Goal: Information Seeking & Learning: Learn about a topic

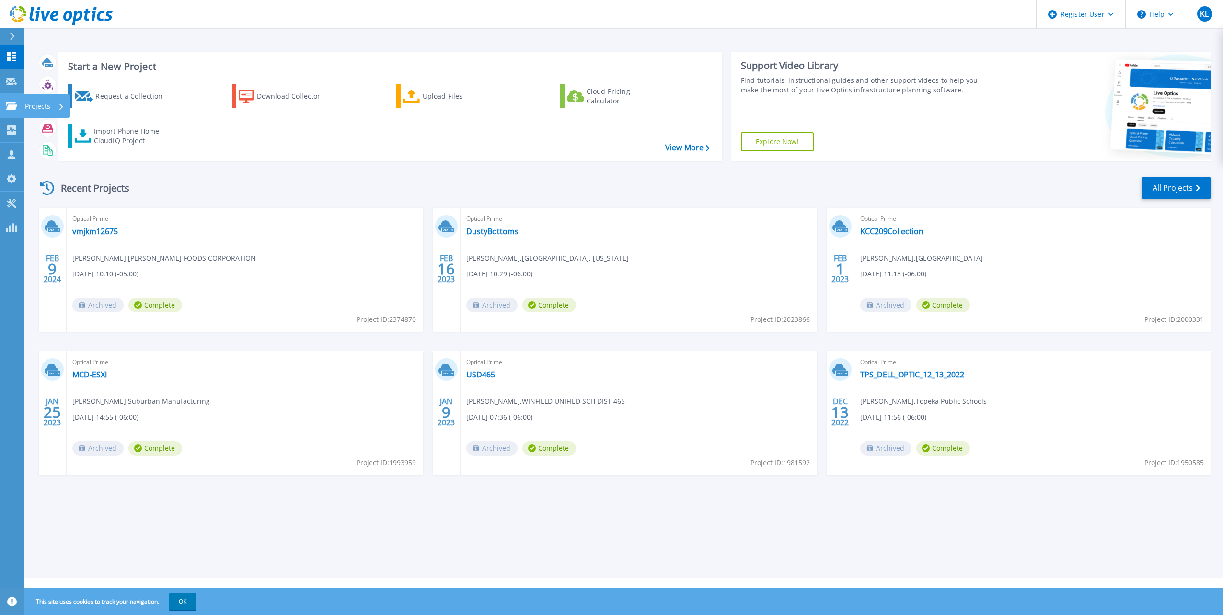
click at [13, 109] on icon at bounding box center [11, 106] width 11 height 8
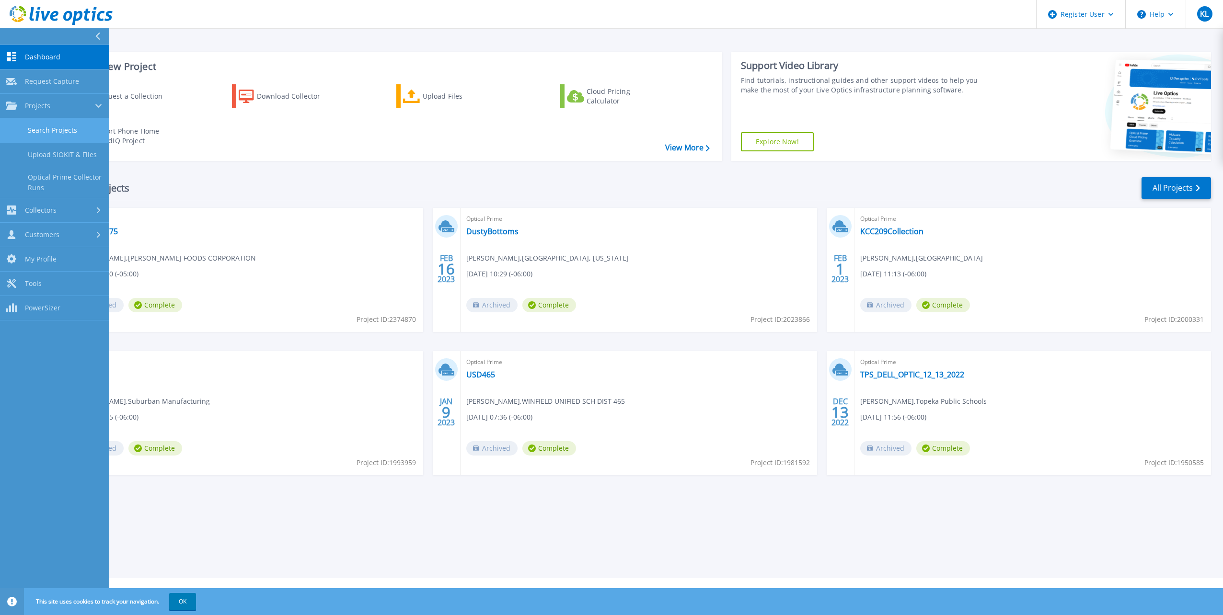
click at [44, 124] on link "Search Projects" at bounding box center [54, 130] width 109 height 24
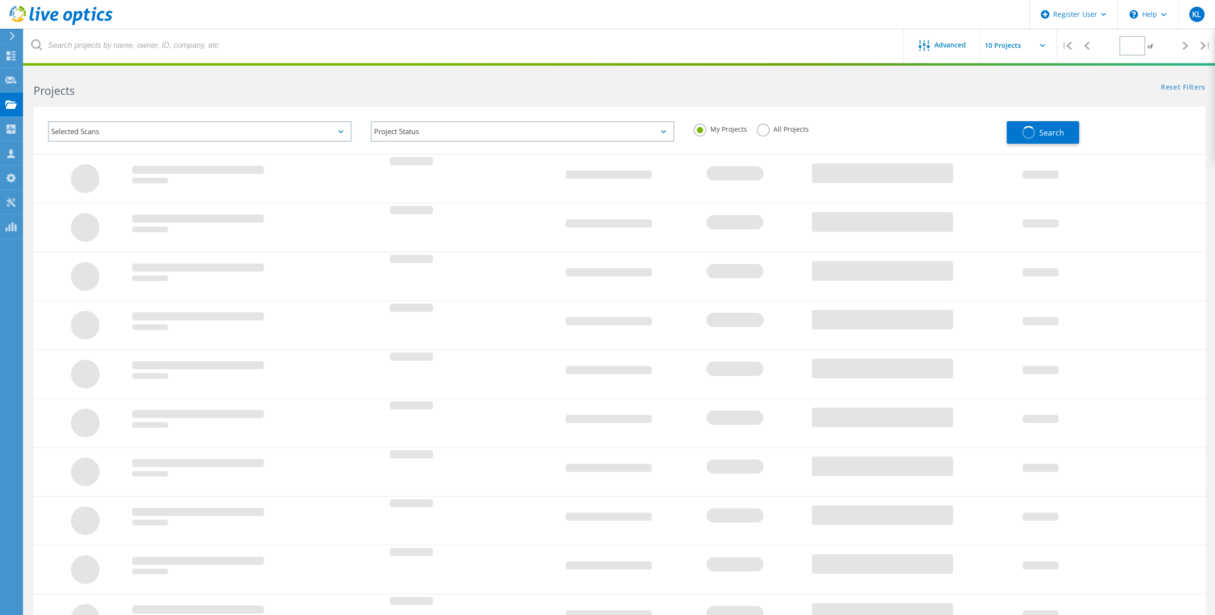
type input "1"
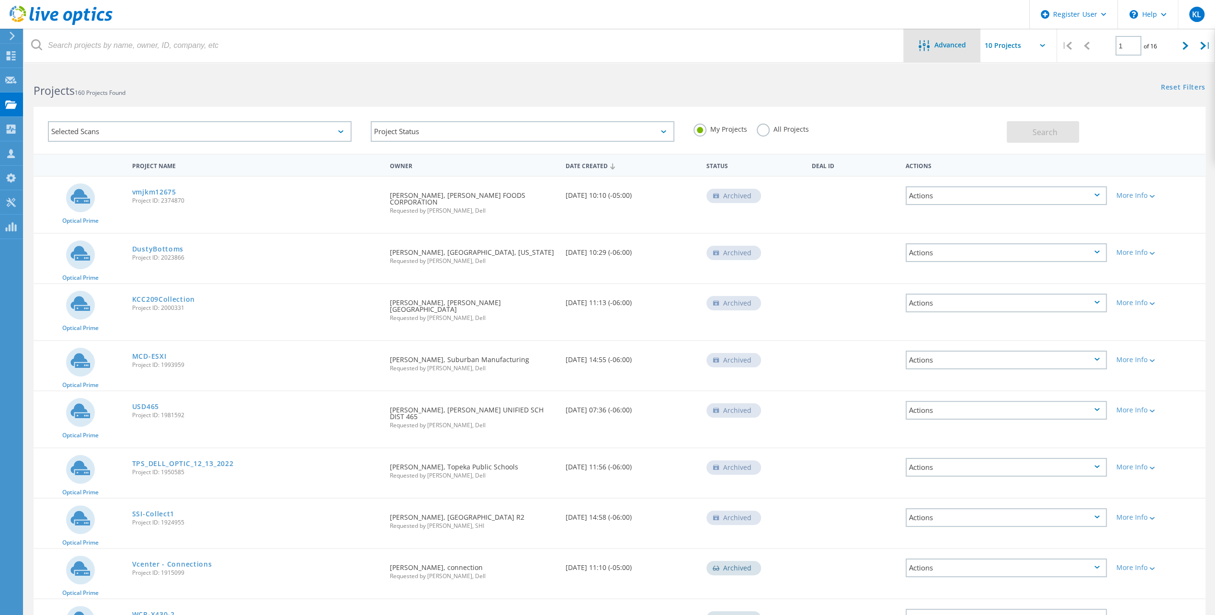
click at [971, 47] on div "Advanced" at bounding box center [942, 46] width 77 height 12
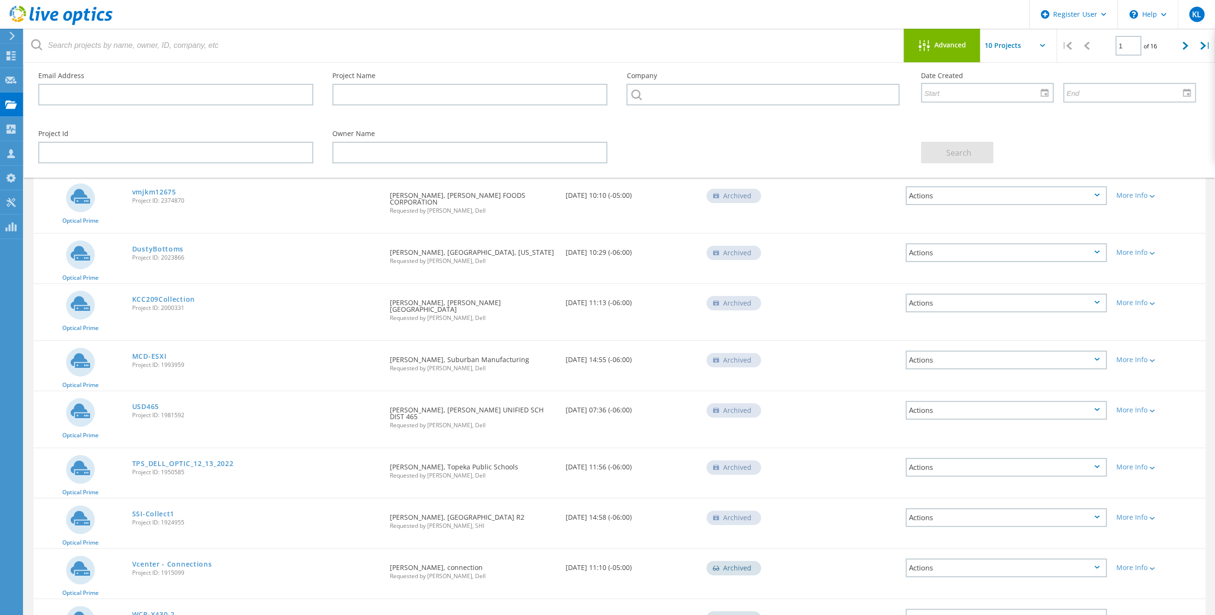
click at [948, 62] on div "Advanced" at bounding box center [942, 46] width 77 height 34
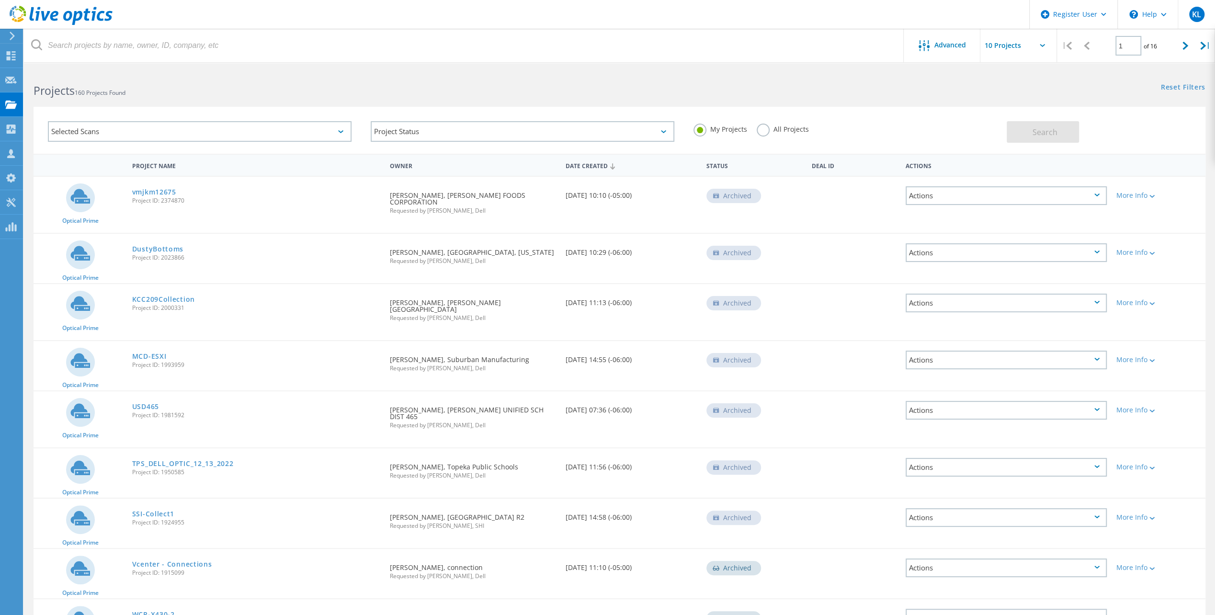
click at [765, 129] on label "All Projects" at bounding box center [783, 128] width 52 height 9
click at [0, 0] on input "All Projects" at bounding box center [0, 0] width 0 height 0
click at [939, 42] on span "Advanced" at bounding box center [951, 45] width 32 height 7
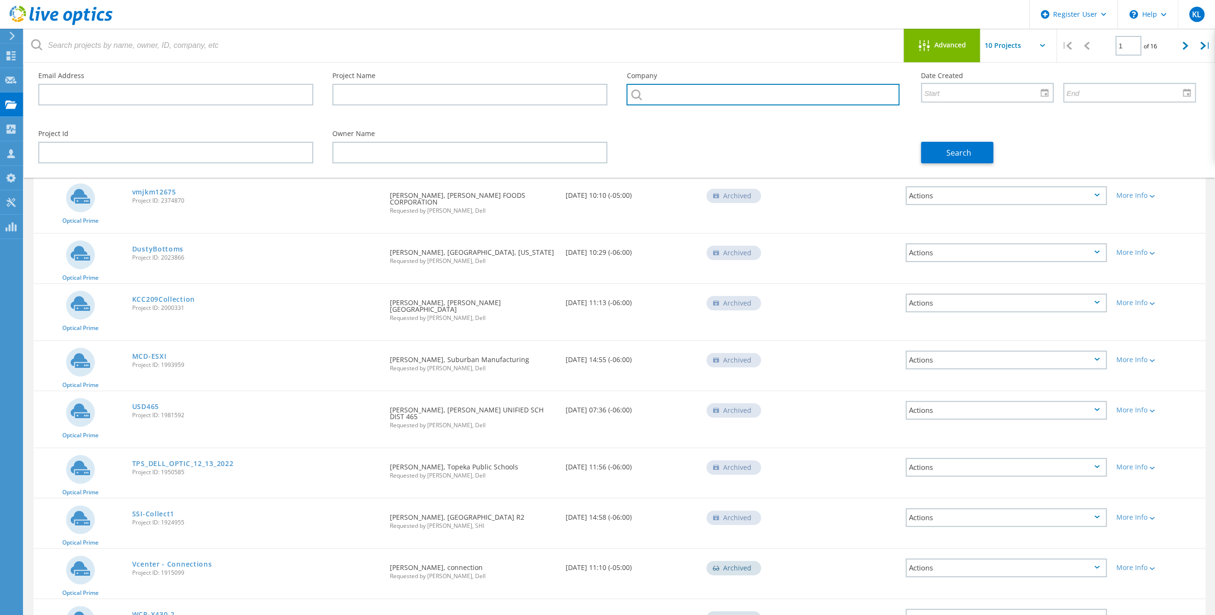
click at [702, 99] on input "text" at bounding box center [763, 95] width 273 height 22
paste input "597545629"
type input "597545629"
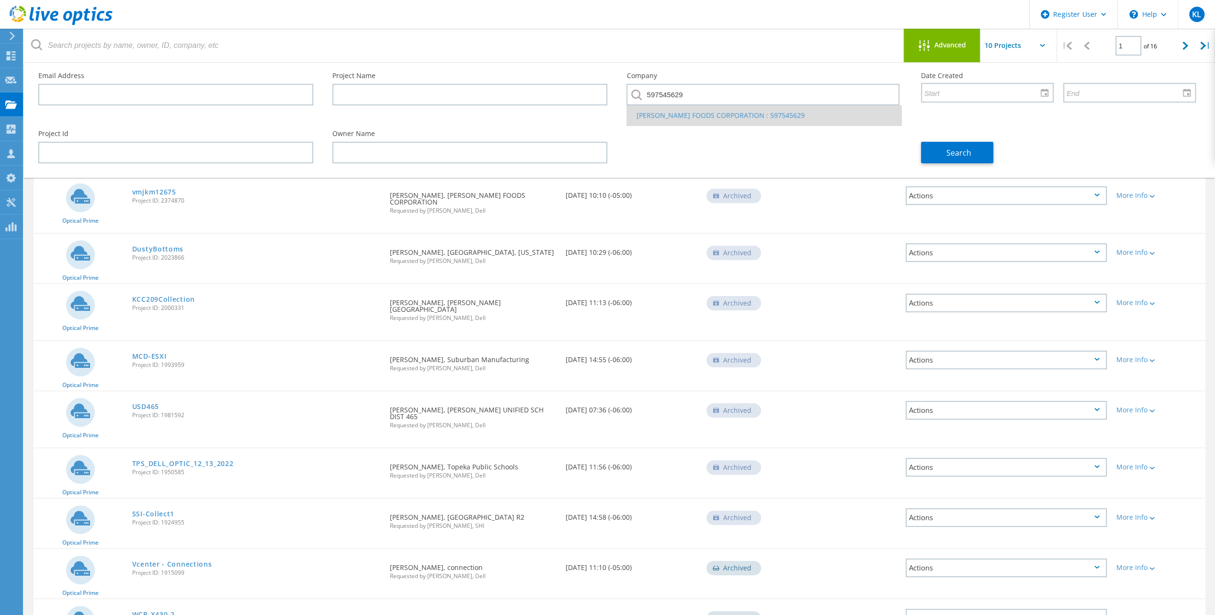
click at [699, 114] on li "MCKEE FOODS CORPORATION : 597545629" at bounding box center [764, 115] width 274 height 20
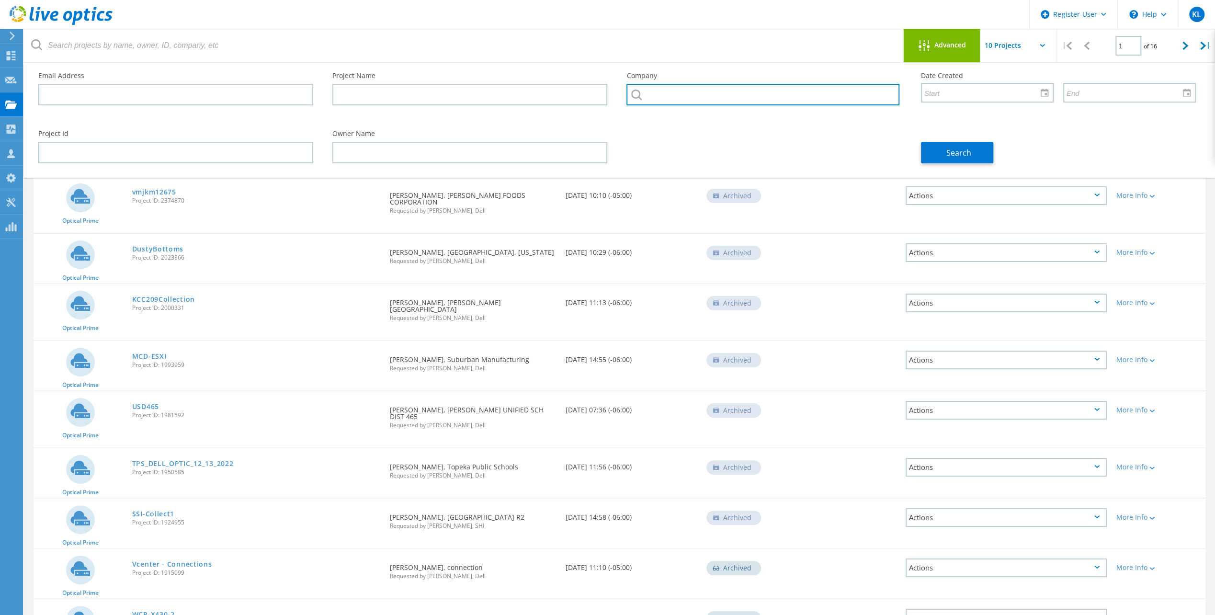
click at [697, 96] on input "text" at bounding box center [763, 95] width 273 height 22
paste input "597545629"
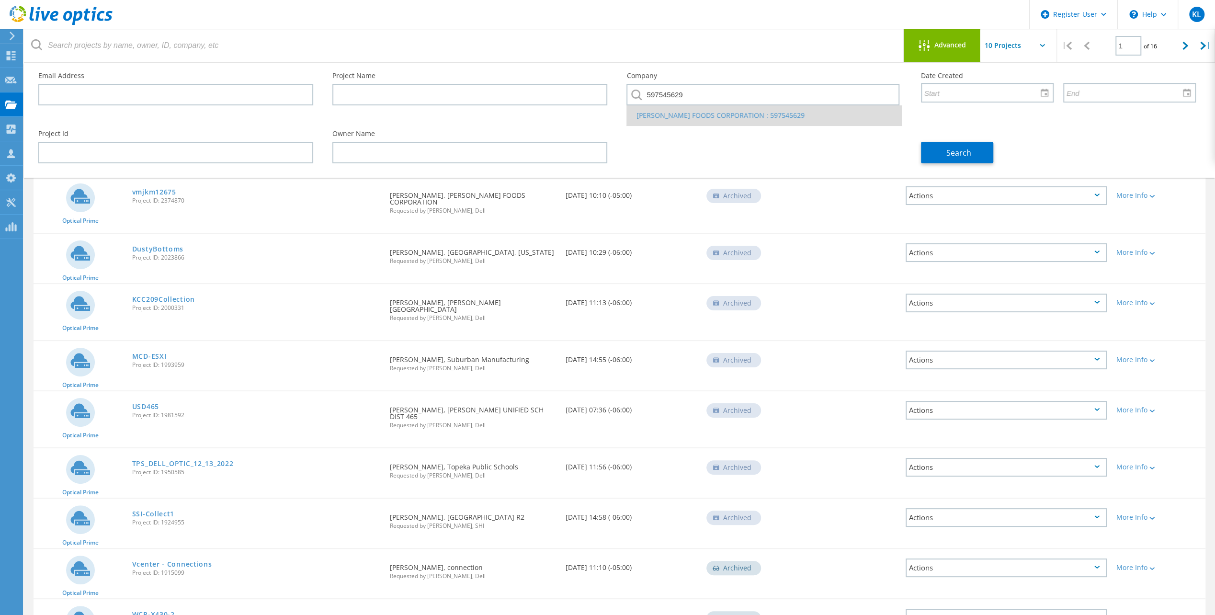
click at [694, 115] on li "MCKEE FOODS CORPORATION : 597545629" at bounding box center [764, 115] width 274 height 20
type input "MCKEE FOODS CORPORATION : 597545629"
click at [694, 115] on div "Company MCKEE FOODS CORPORATION : 597545629" at bounding box center [764, 92] width 294 height 58
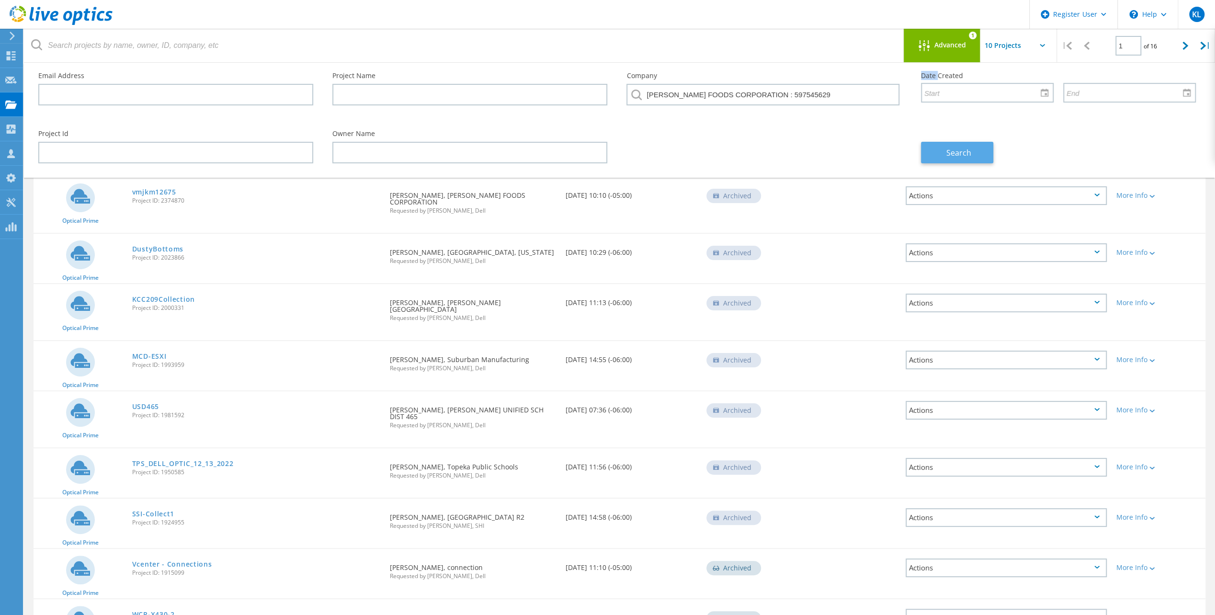
click at [947, 149] on span "Search" at bounding box center [959, 153] width 25 height 11
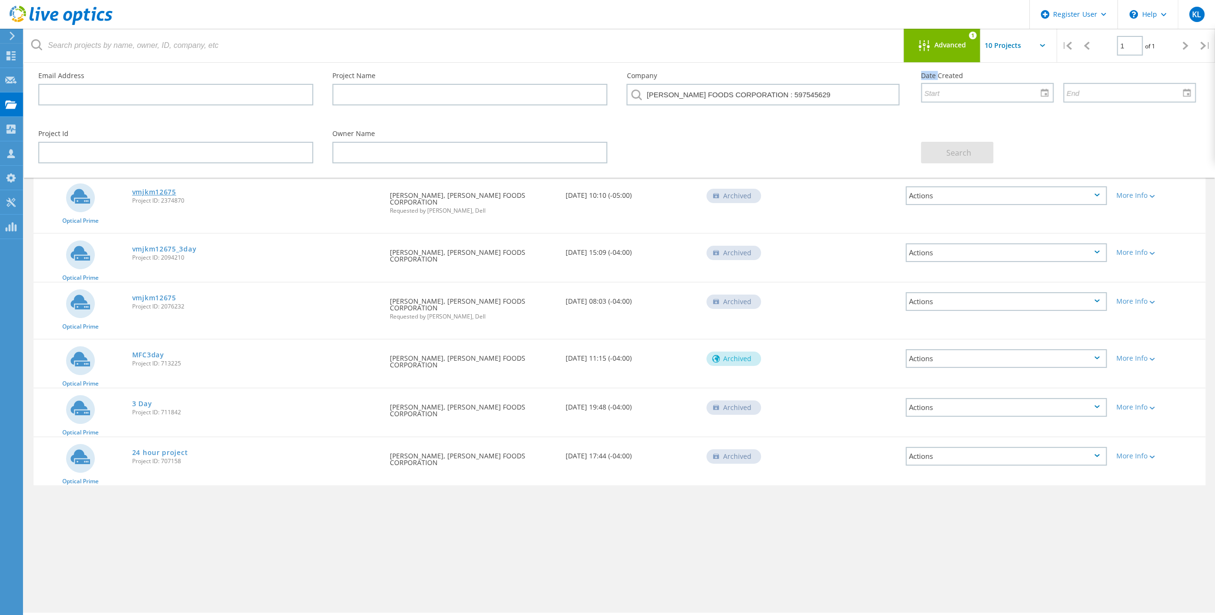
click at [149, 195] on link "vmjkm12675" at bounding box center [154, 192] width 44 height 7
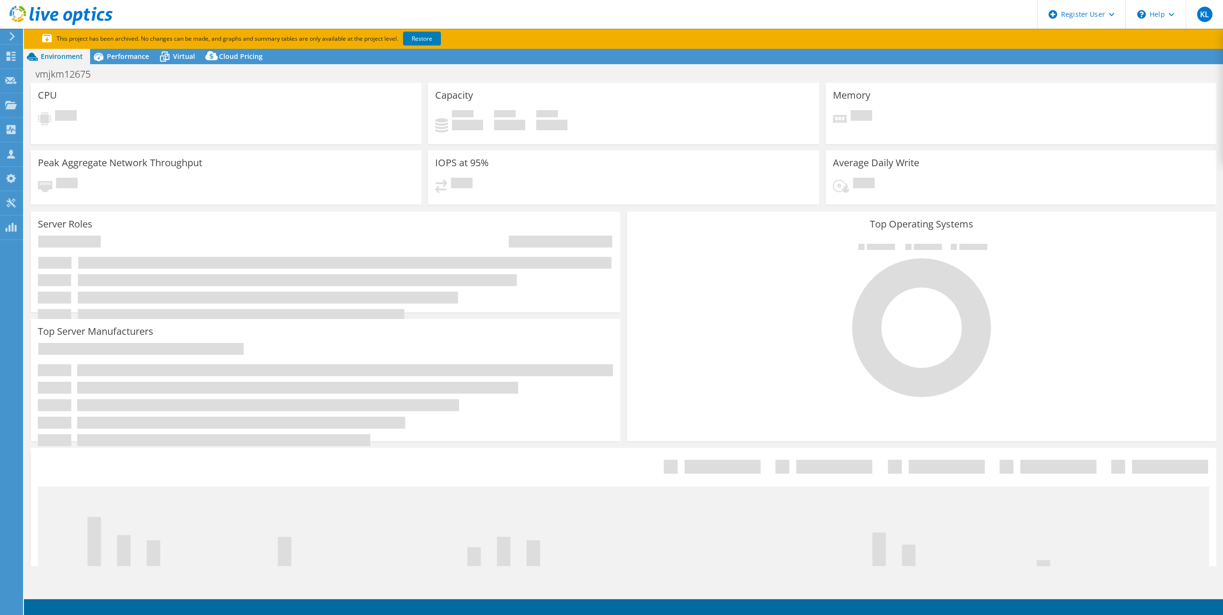
select select "USD"
select select "USEast"
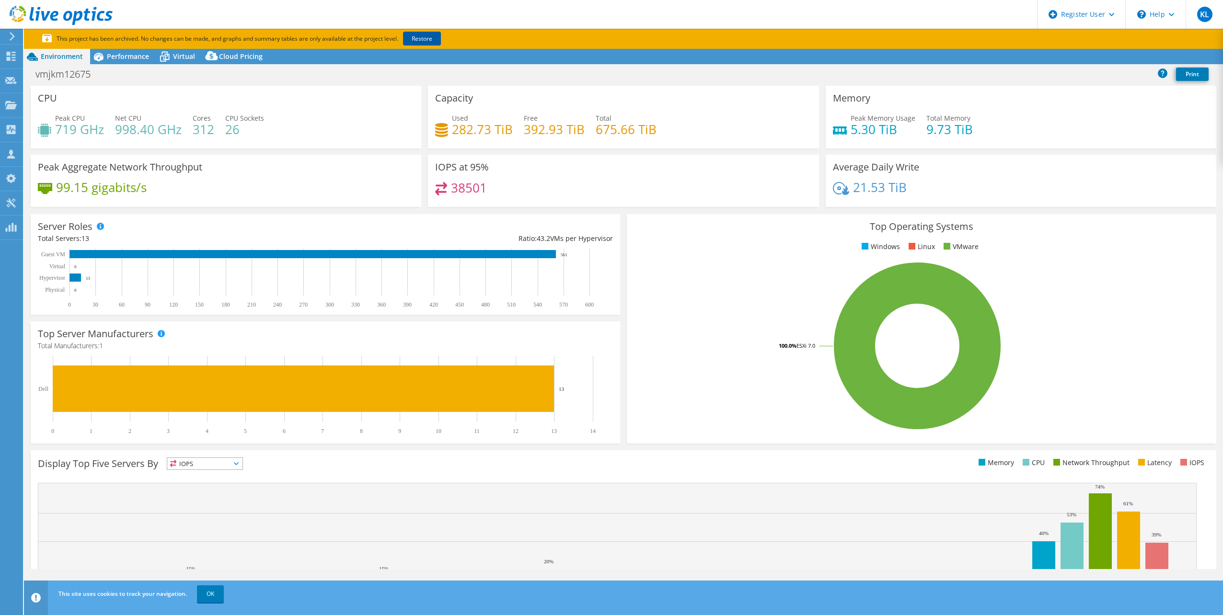
click at [424, 37] on link "Restore" at bounding box center [422, 39] width 38 height 14
click at [126, 55] on span "Performance" at bounding box center [128, 56] width 42 height 9
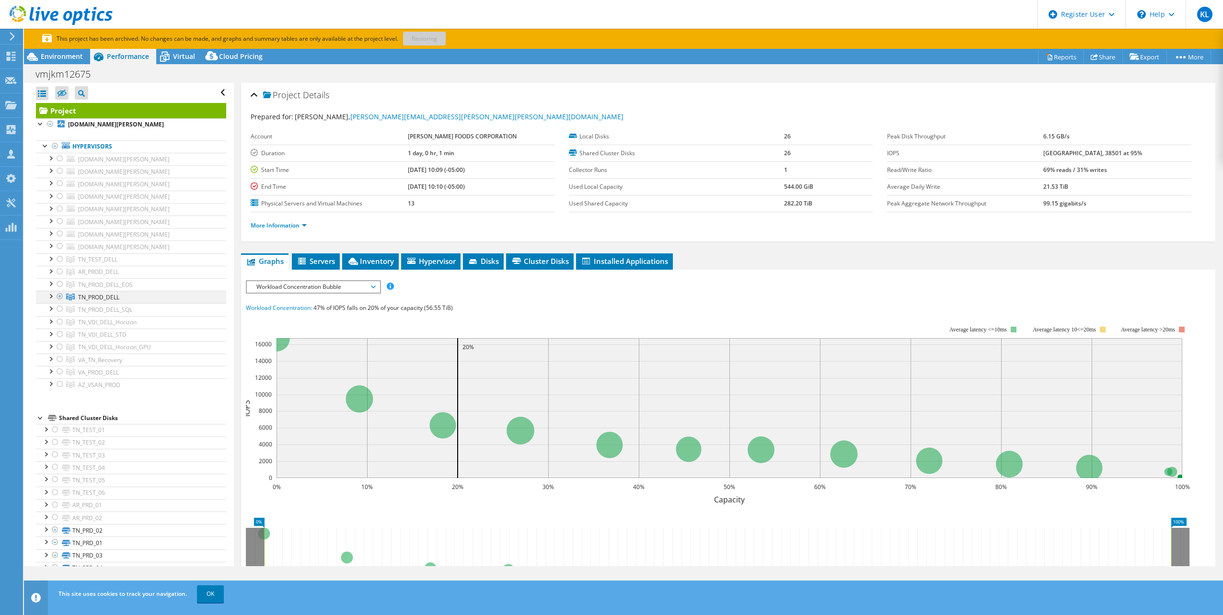
click at [49, 294] on div at bounding box center [51, 296] width 10 height 10
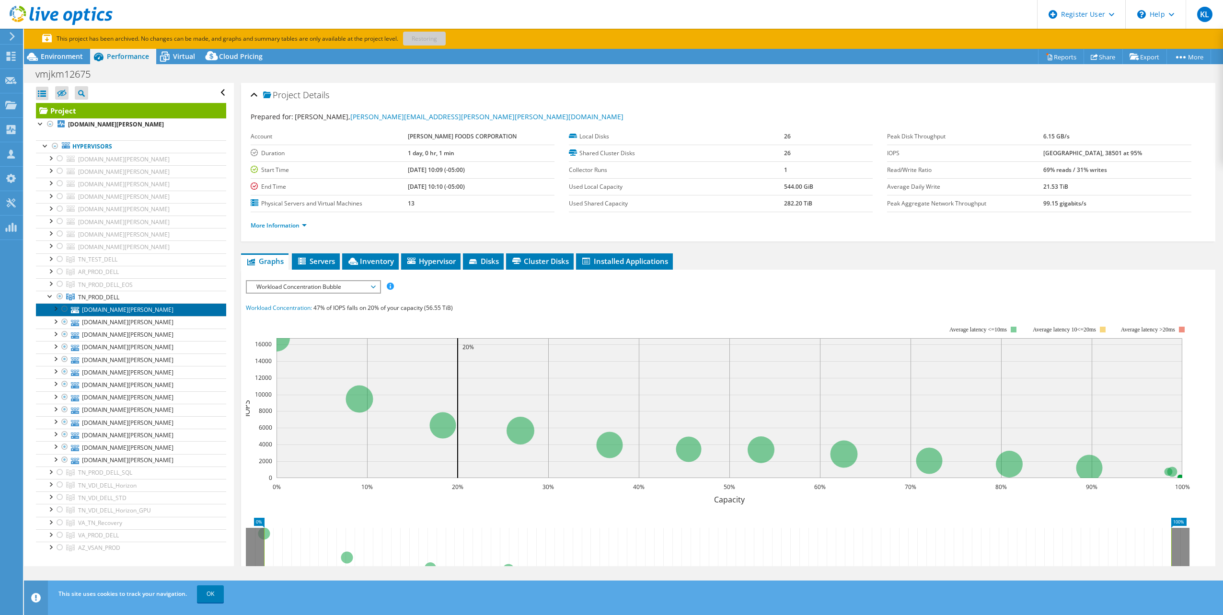
click at [112, 311] on link "[DOMAIN_NAME][PERSON_NAME]" at bounding box center [131, 309] width 190 height 12
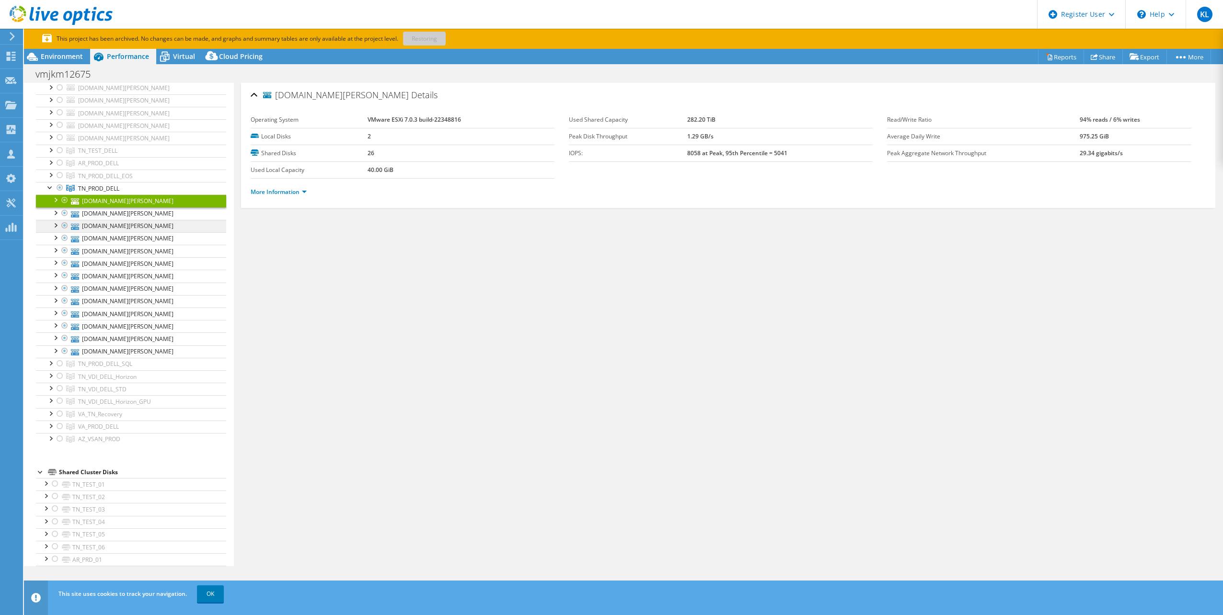
scroll to position [192, 0]
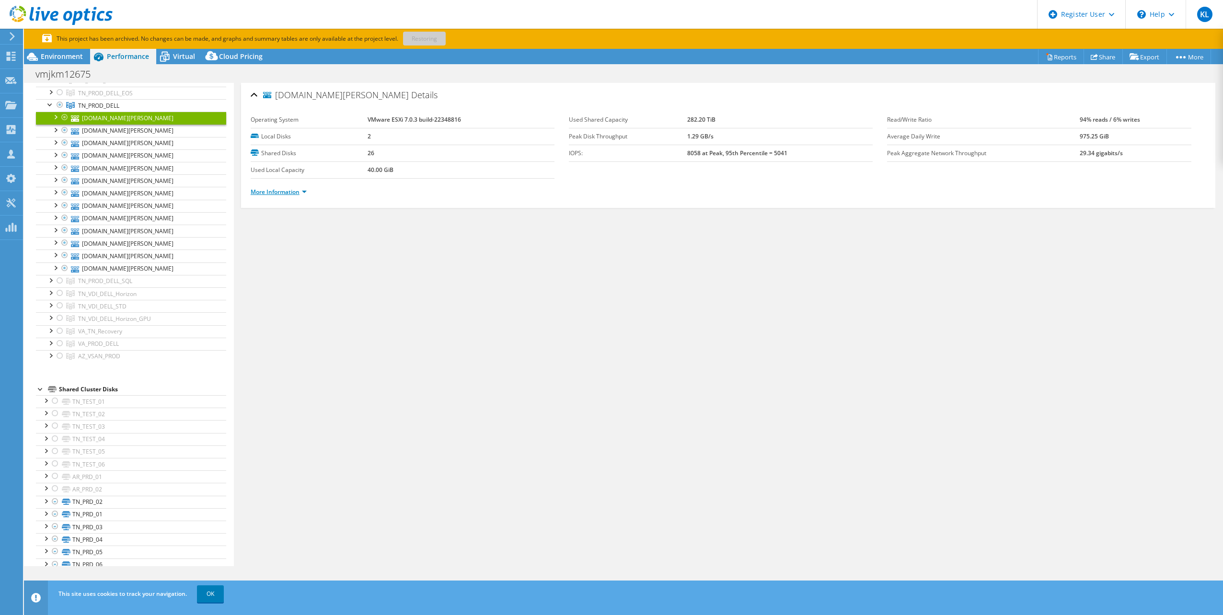
click at [302, 189] on link "More Information" at bounding box center [279, 192] width 56 height 8
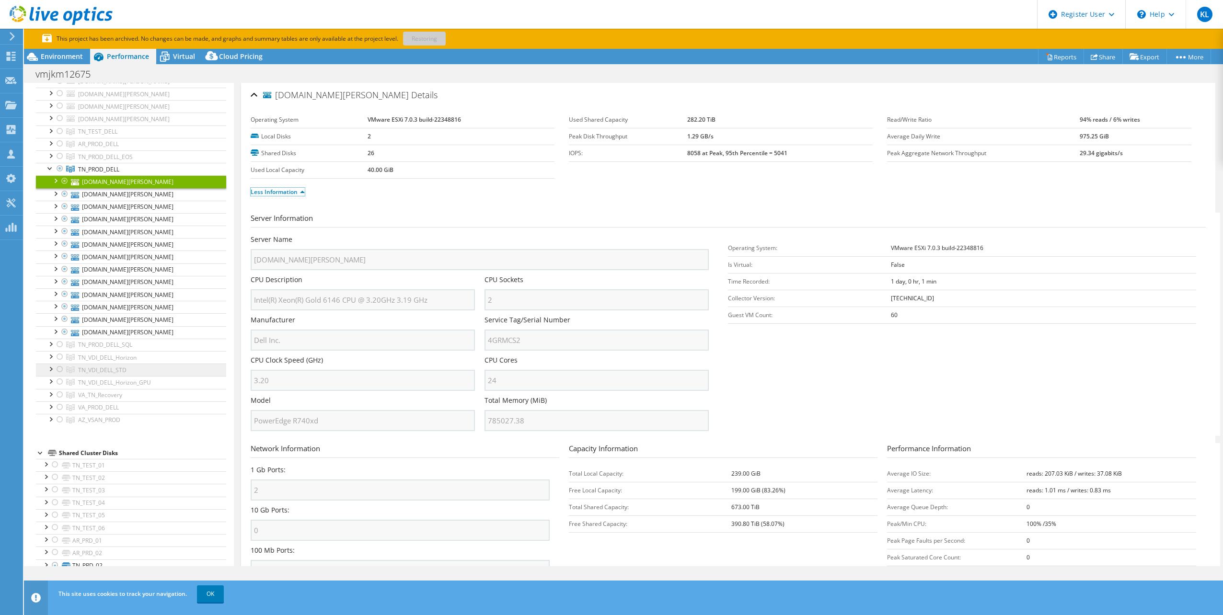
scroll to position [96, 0]
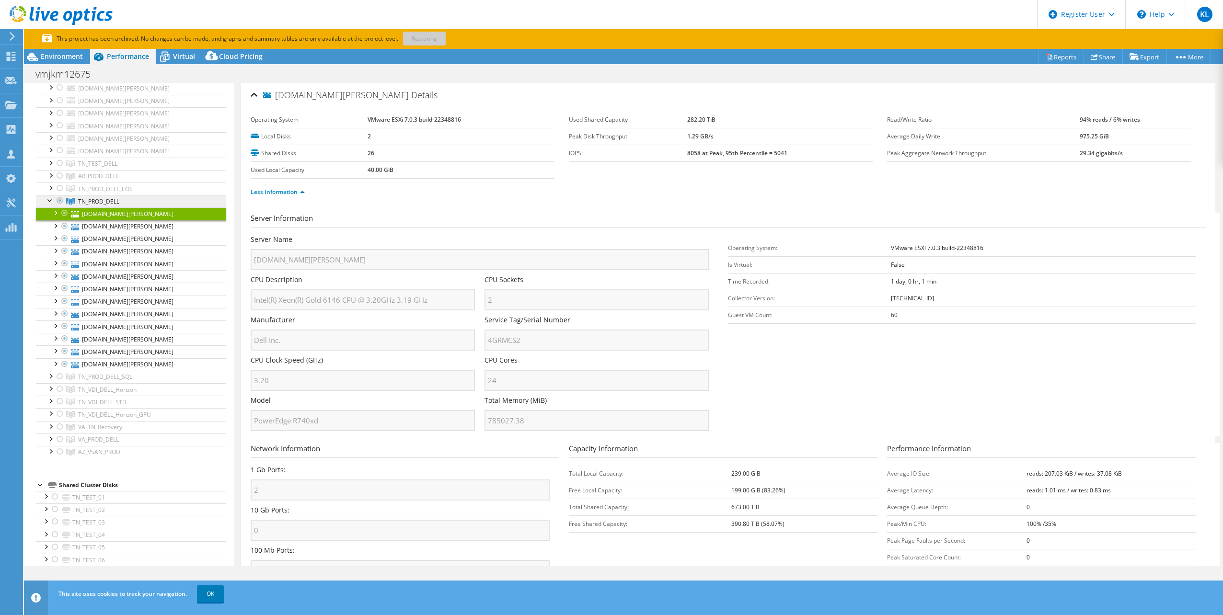
click at [114, 168] on span "TN_PROD_DELL" at bounding box center [97, 164] width 39 height 8
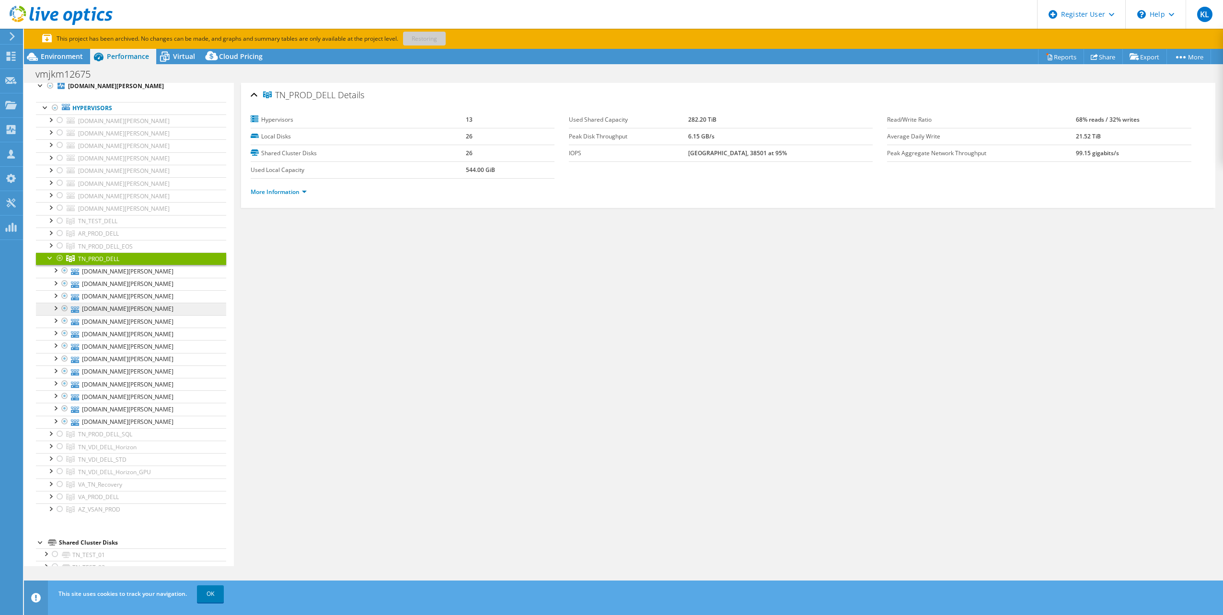
scroll to position [0, 0]
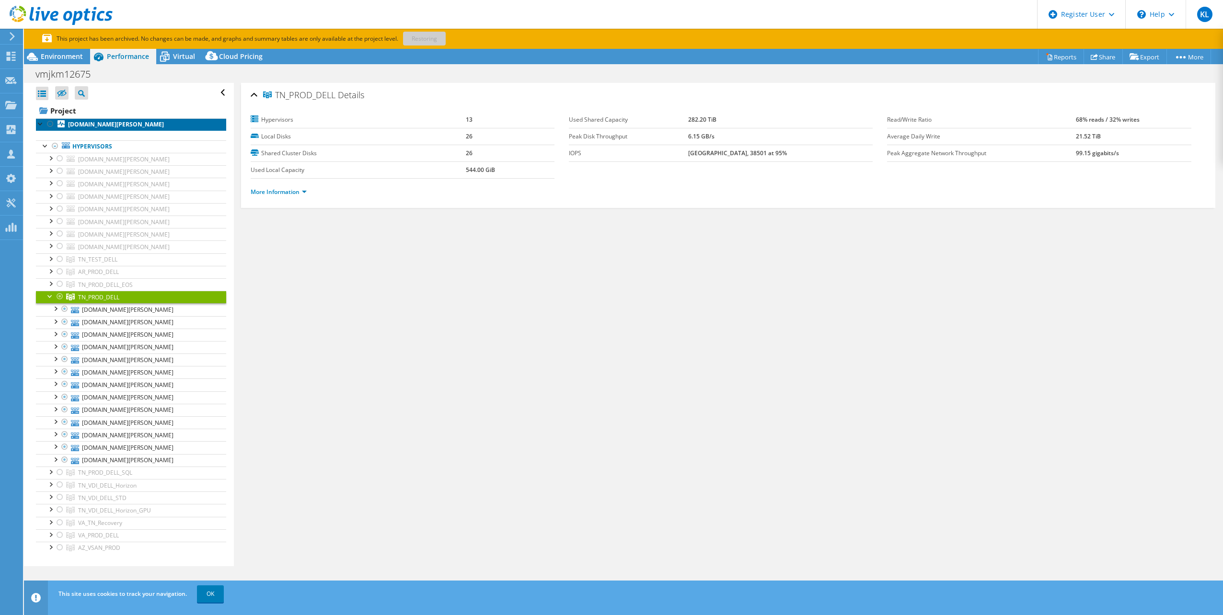
click at [128, 122] on b "[DOMAIN_NAME][PERSON_NAME]" at bounding box center [116, 124] width 96 height 8
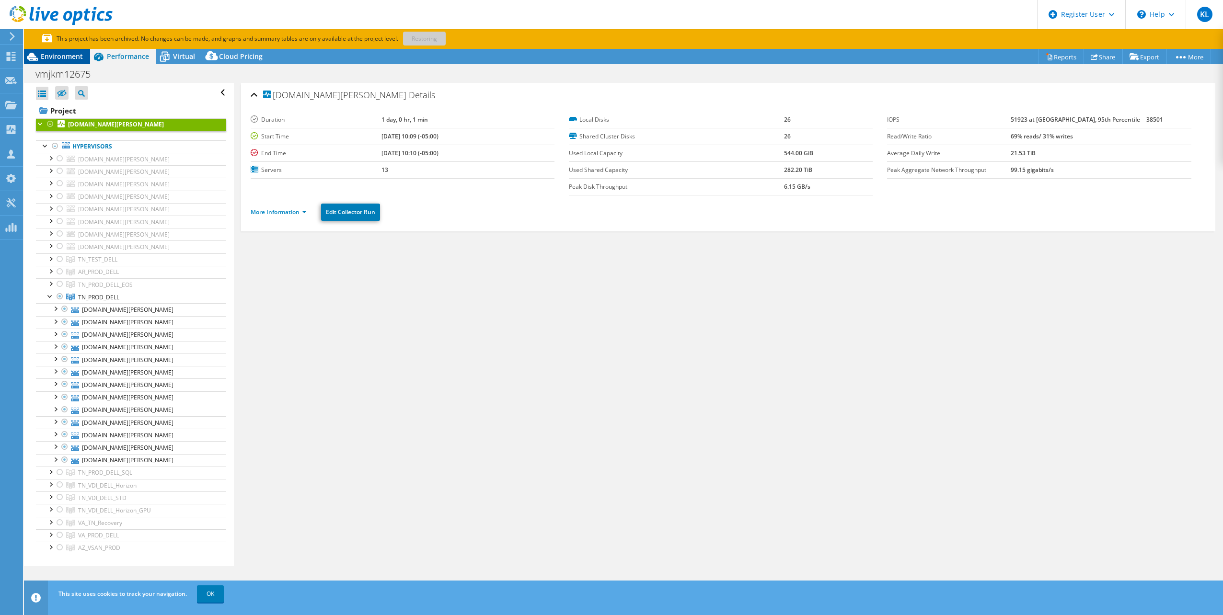
click at [78, 62] on div "Environment" at bounding box center [57, 56] width 66 height 15
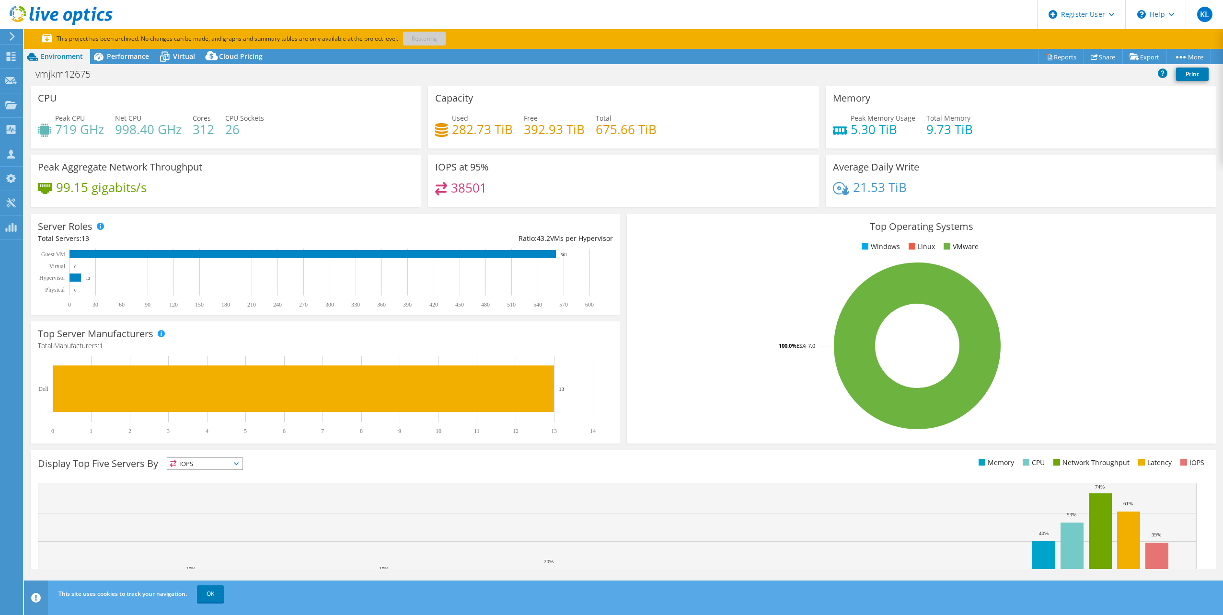
click at [452, 70] on div "vmjkm12675 Print" at bounding box center [623, 74] width 1199 height 18
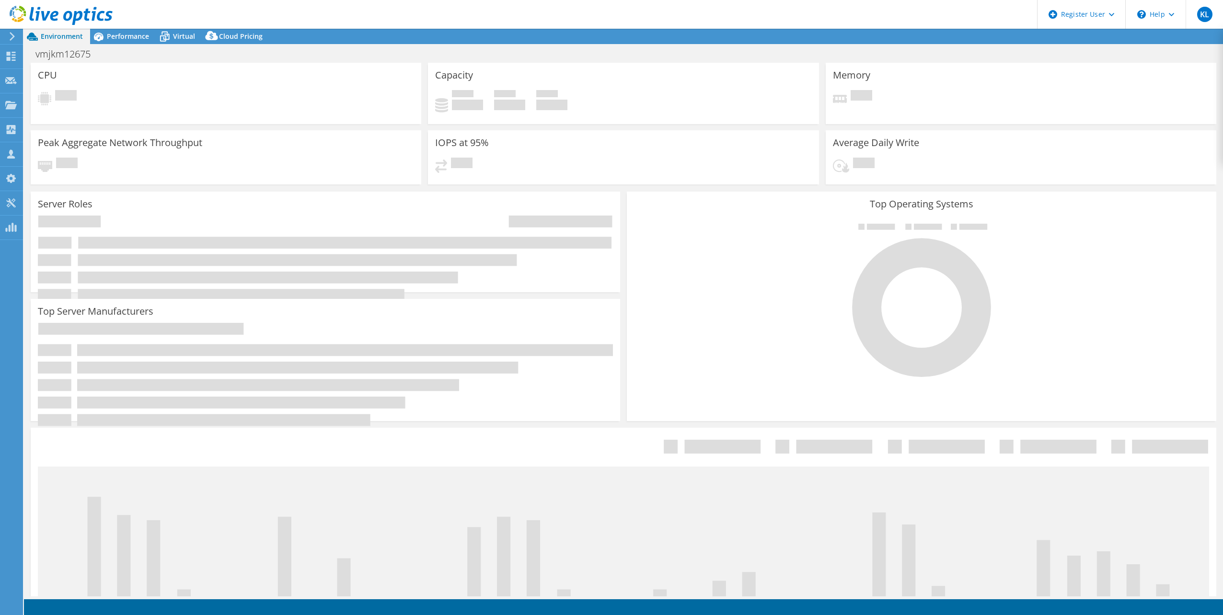
select select "USEast"
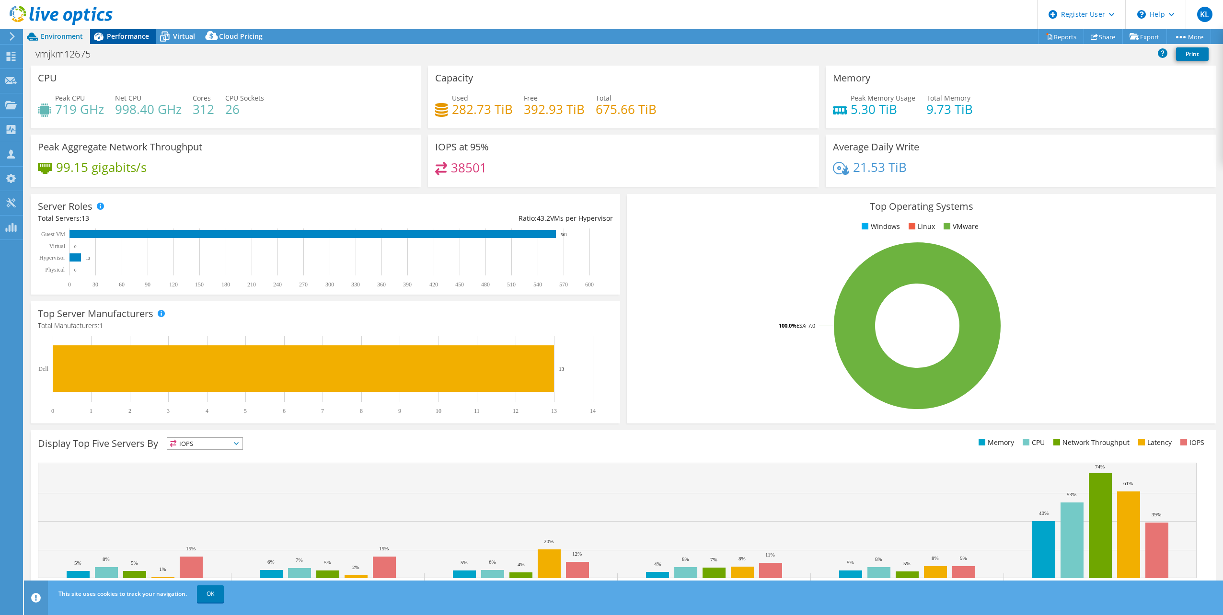
click at [140, 41] on div "Performance" at bounding box center [123, 36] width 66 height 15
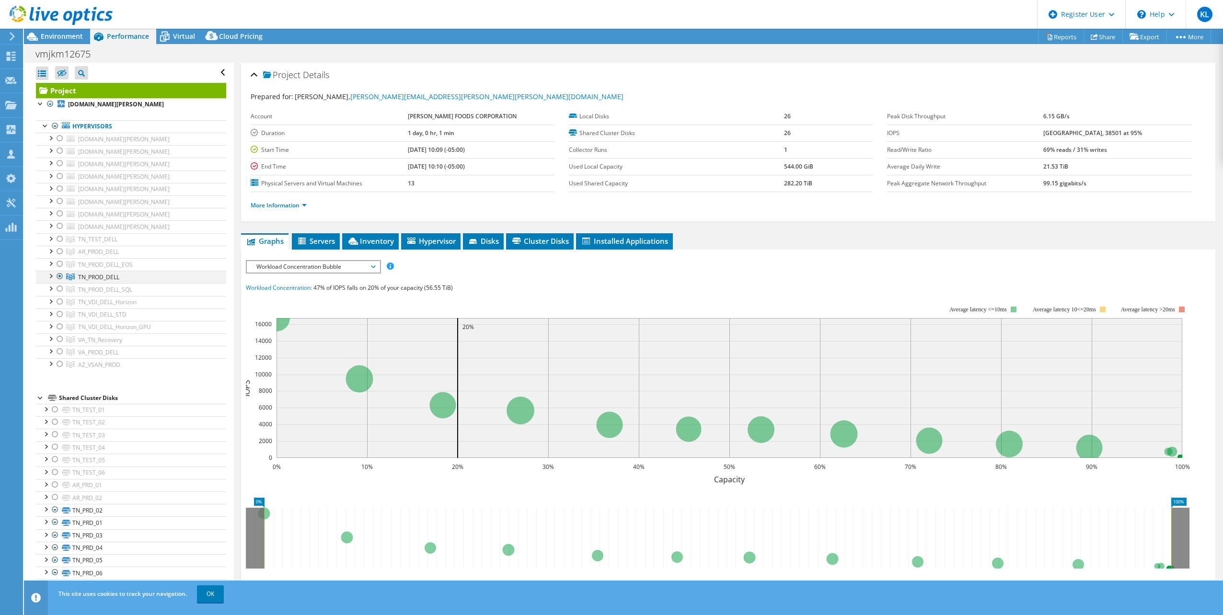
click at [50, 275] on div at bounding box center [51, 276] width 10 height 10
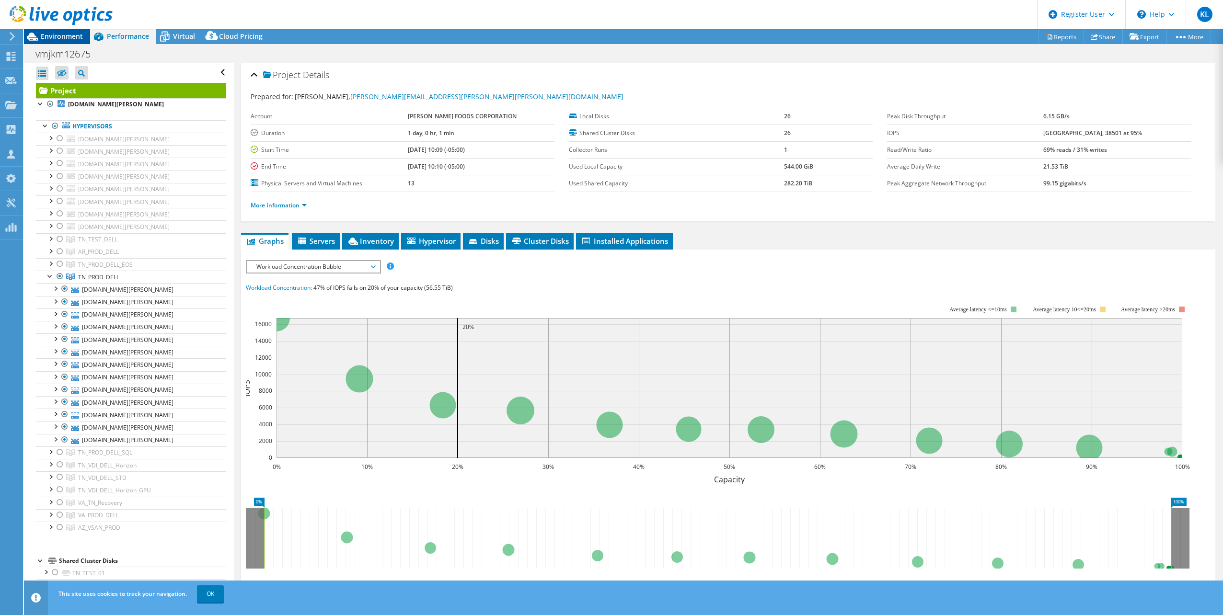
click at [71, 41] on div "Environment" at bounding box center [57, 36] width 66 height 15
